Goal: Task Accomplishment & Management: Use online tool/utility

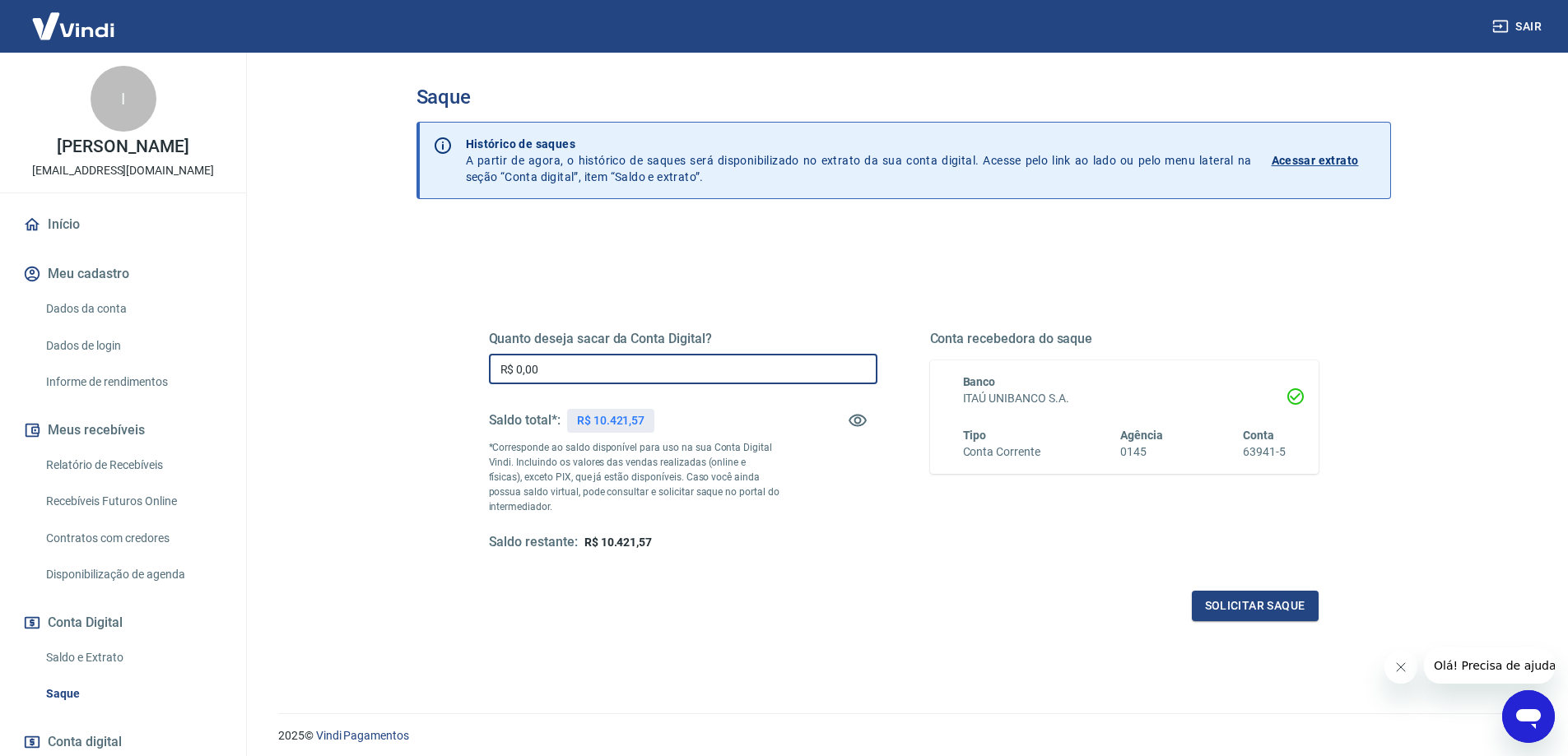
drag, startPoint x: 555, startPoint y: 364, endPoint x: 438, endPoint y: 372, distance: 117.3
click at [438, 372] on div "Quanto deseja sacar da Conta Digital? R$ 0,00 ​ Saldo total*: R$ 10.421,57 *Cor…" at bounding box center [904, 520] width 974 height 588
type input "R$ 10.421,57"
click at [1264, 617] on button "Solicitar saque" at bounding box center [1255, 606] width 127 height 30
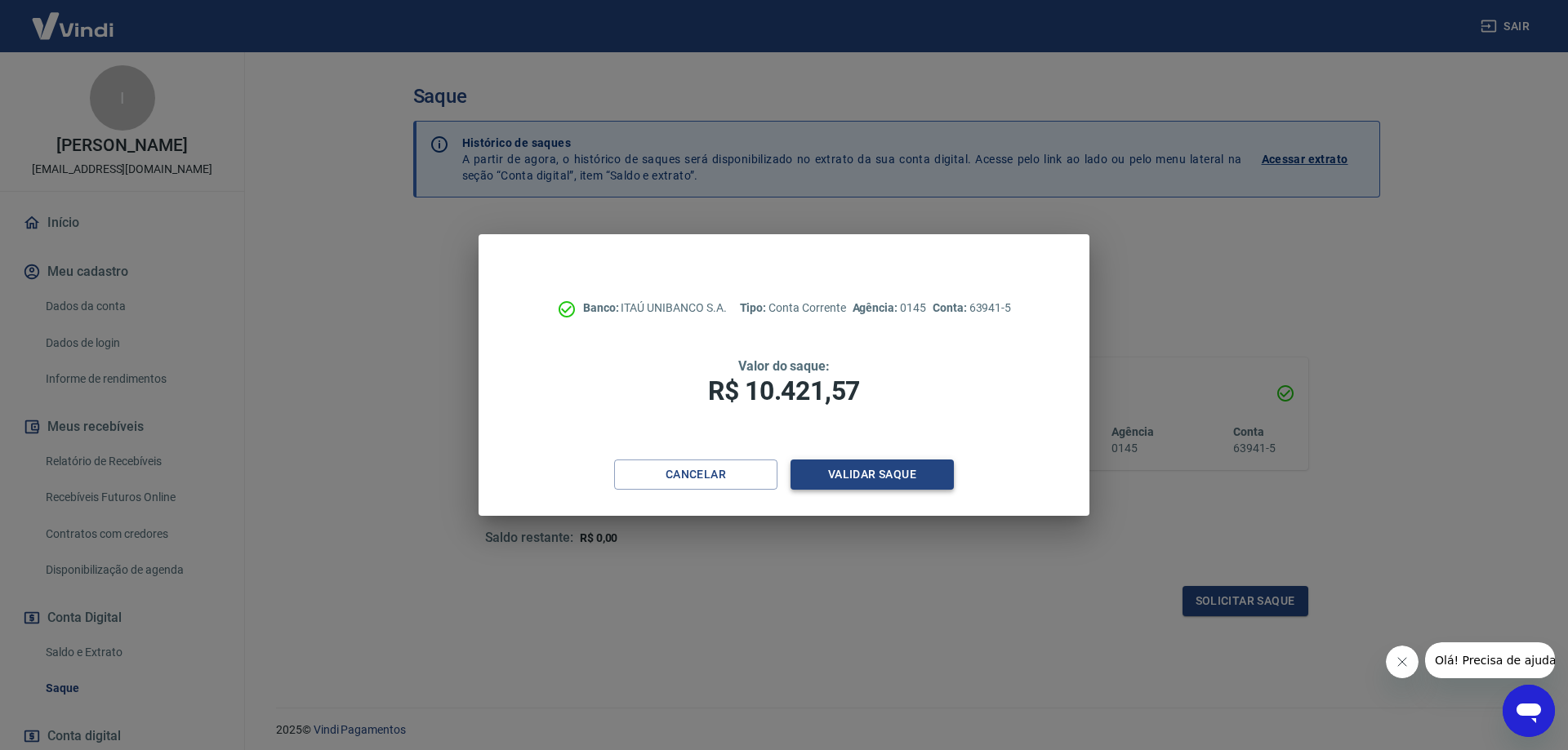
click at [847, 477] on button "Validar saque" at bounding box center [871, 474] width 163 height 30
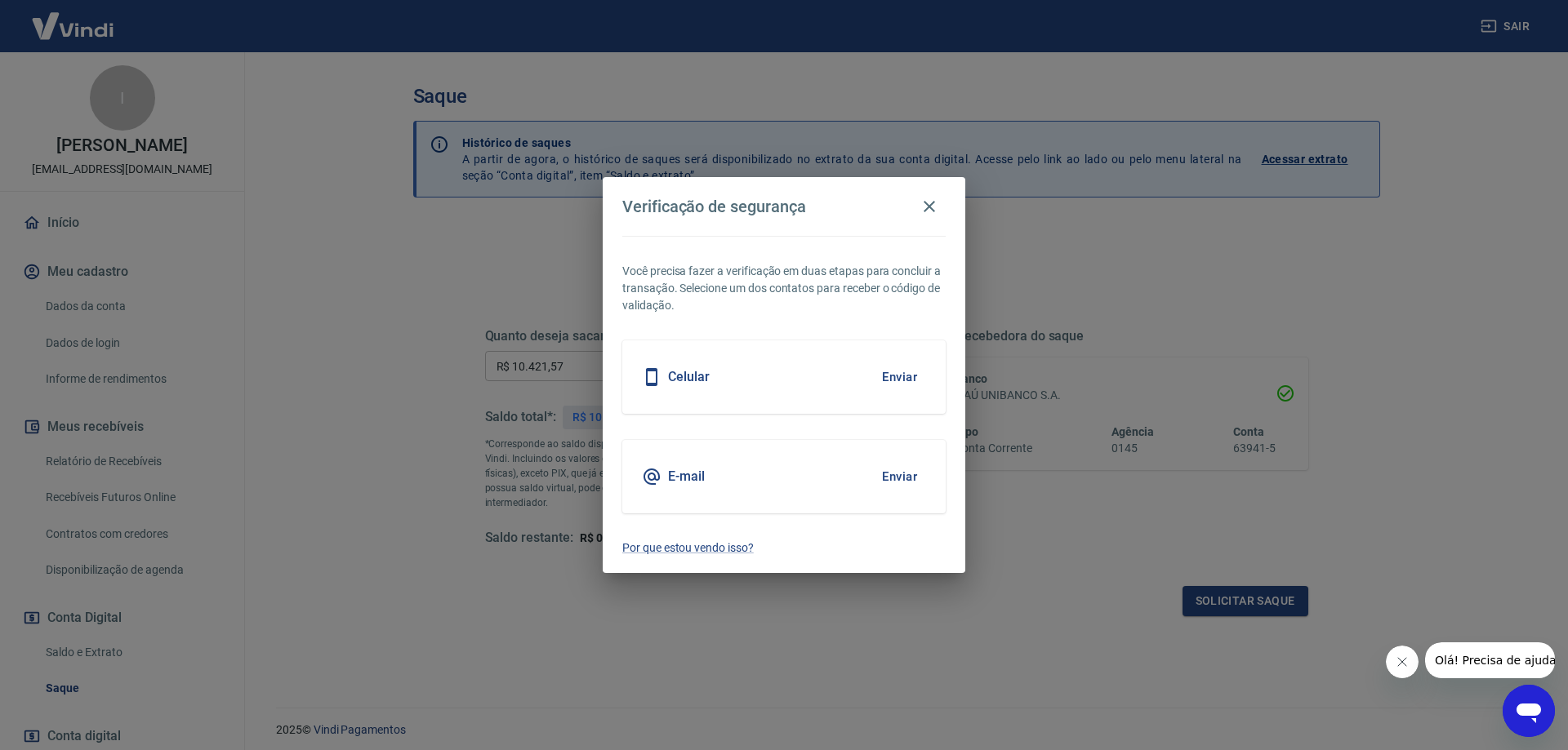
click at [792, 369] on div "Celular Enviar" at bounding box center [784, 376] width 324 height 73
click at [892, 390] on button "Enviar" at bounding box center [900, 376] width 53 height 34
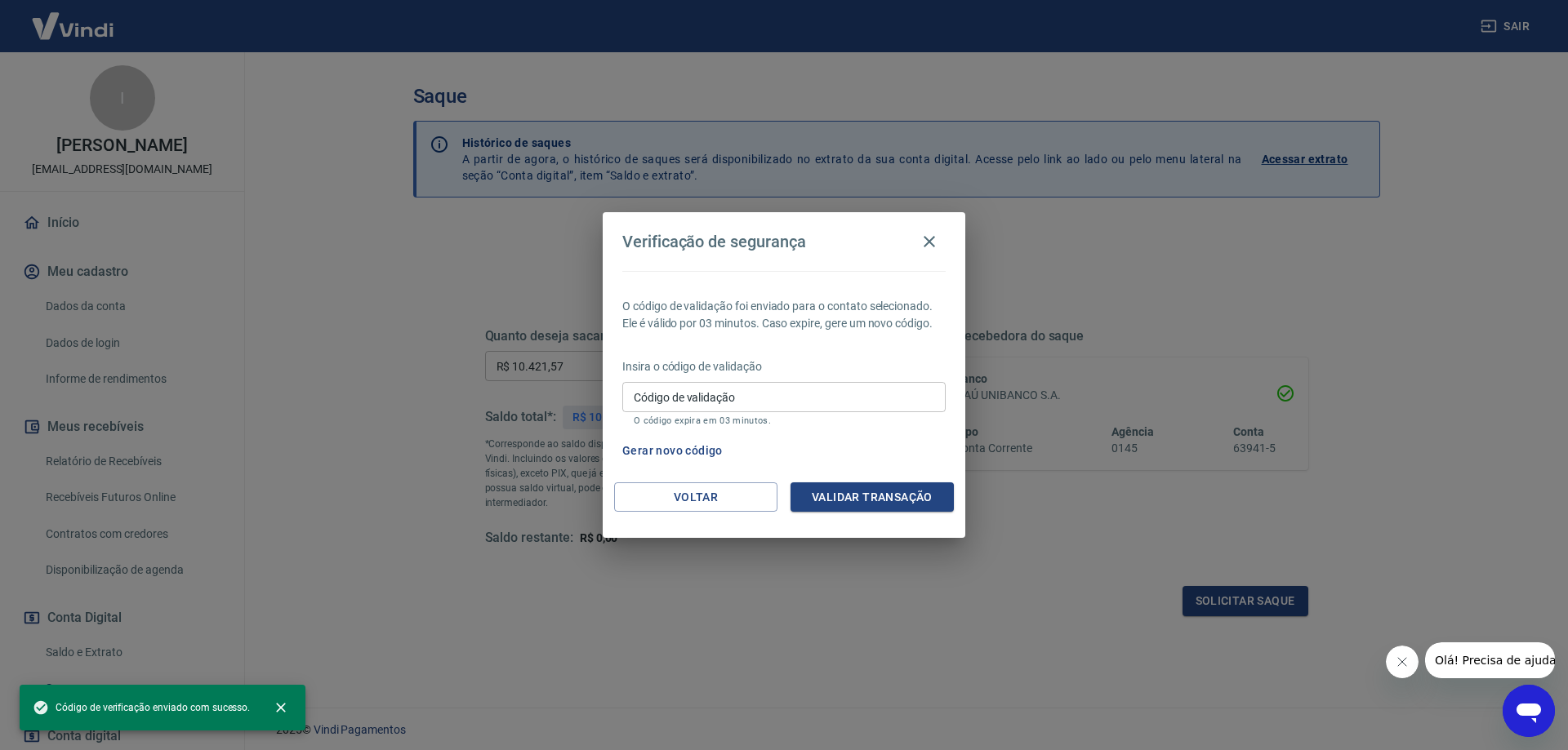
click at [884, 371] on p "Insira o código de validação" at bounding box center [784, 367] width 324 height 17
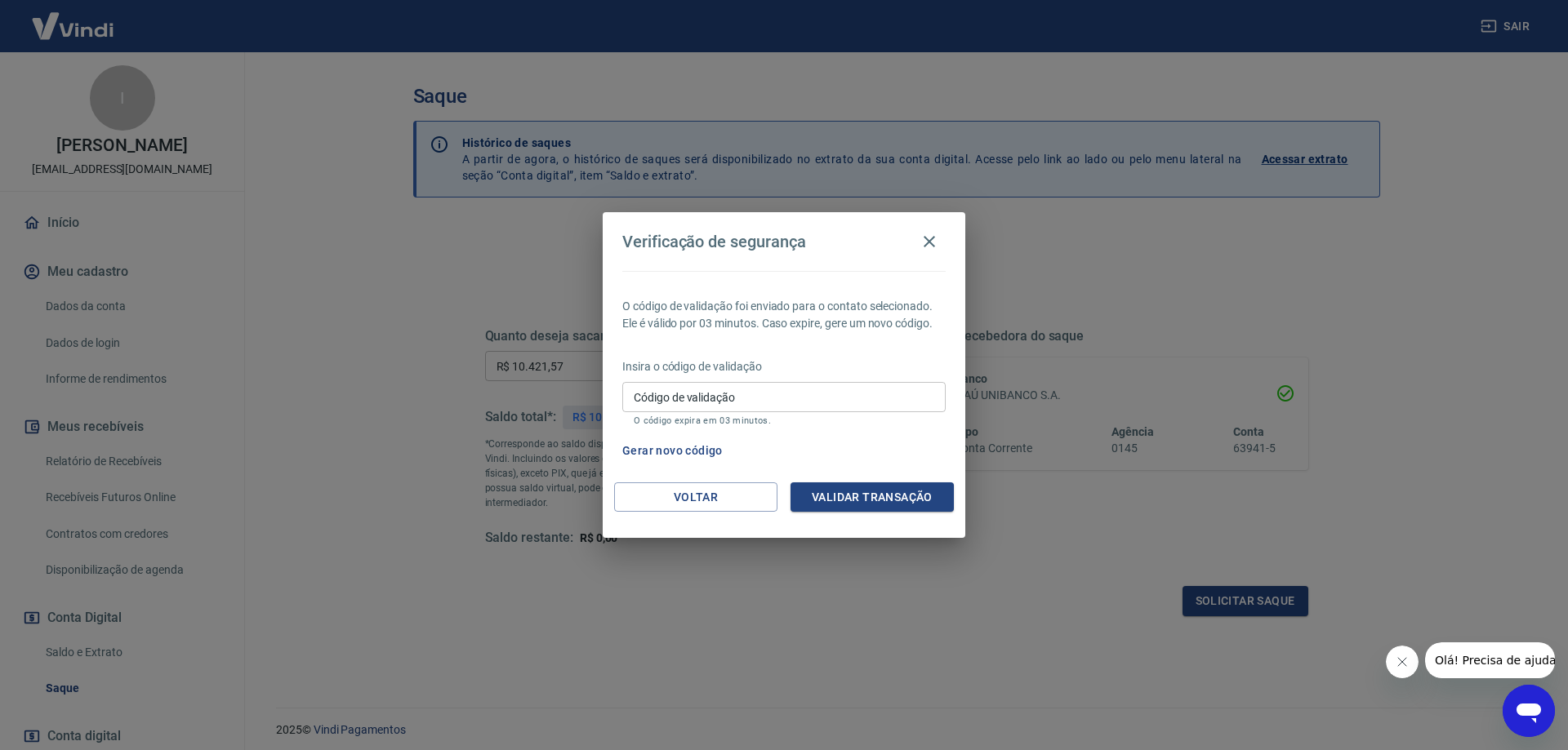
click at [850, 405] on input "Código de validação" at bounding box center [784, 397] width 324 height 30
type input "256885"
click at [909, 513] on div "Voltar Validar transação" at bounding box center [783, 510] width 362 height 56
click at [928, 509] on button "Validar transação" at bounding box center [871, 497] width 163 height 30
